Goal: Task Accomplishment & Management: Manage account settings

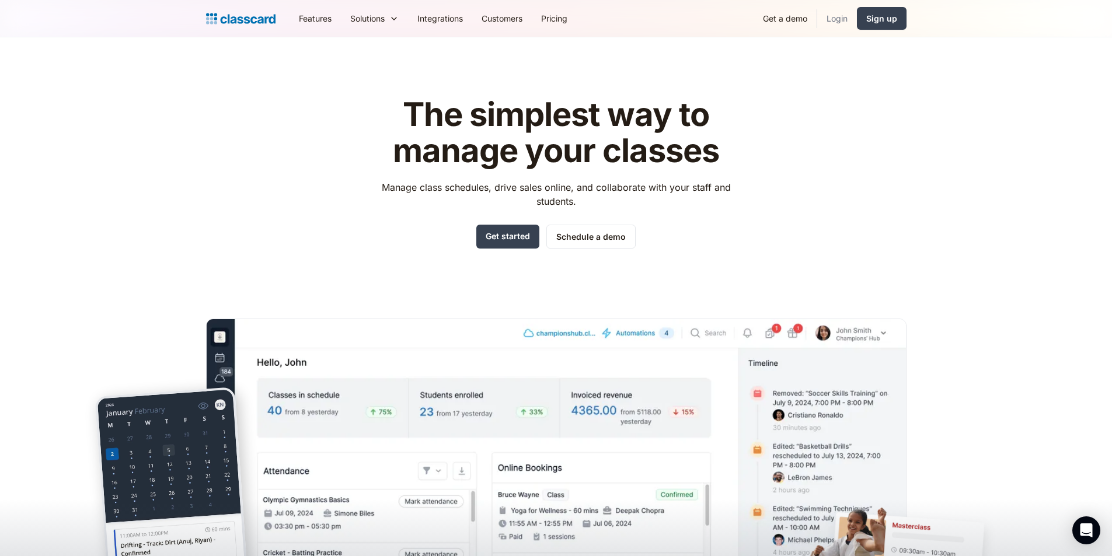
click at [833, 16] on link "Login" at bounding box center [837, 18] width 40 height 26
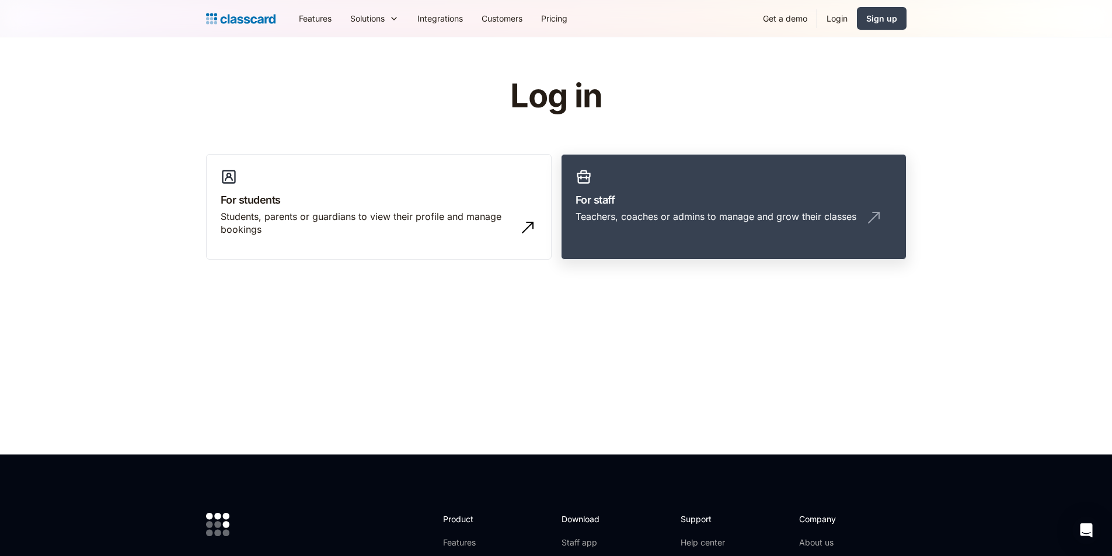
click at [647, 212] on div "Teachers, coaches or admins to manage and grow their classes" at bounding box center [715, 216] width 281 height 13
